Goal: Information Seeking & Learning: Learn about a topic

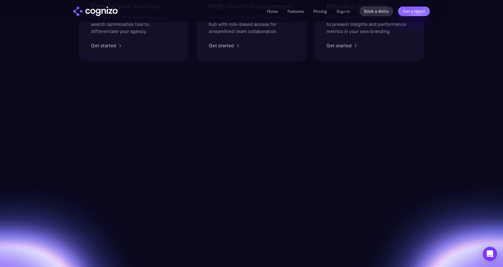
scroll to position [446, 0]
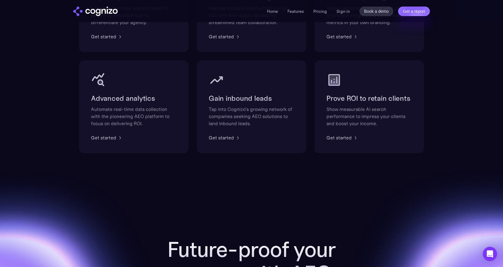
click at [323, 10] on link "Pricing" at bounding box center [320, 11] width 14 height 5
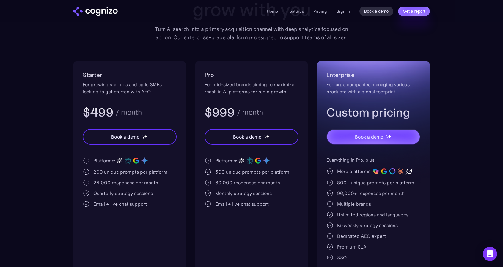
scroll to position [89, 0]
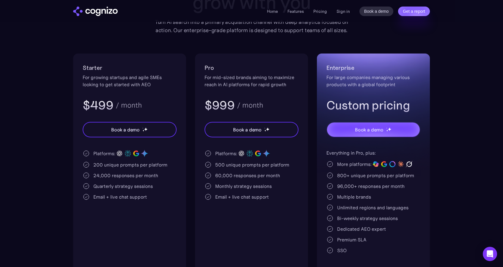
click at [321, 12] on link "Pricing" at bounding box center [320, 11] width 14 height 5
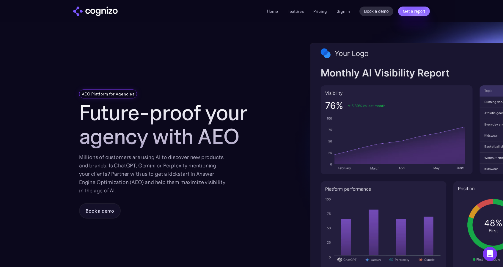
click at [272, 132] on div "AEO Platform for Agencies Future-proof your agency with AEO Millions of custome…" at bounding box center [251, 159] width 345 height 274
